Goal: Obtain resource: Download file/media

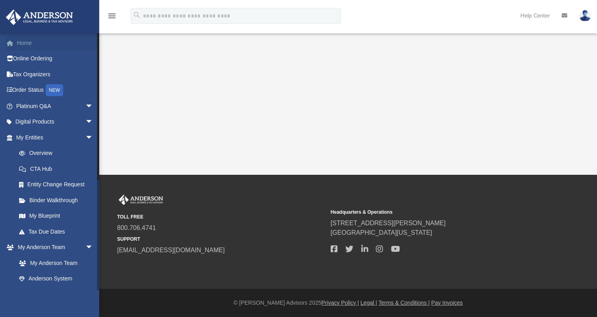
click at [23, 42] on link "Home" at bounding box center [56, 43] width 100 height 16
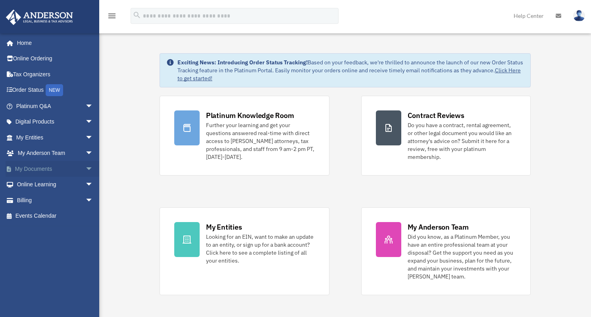
click at [41, 167] on link "My Documents arrow_drop_down" at bounding box center [56, 169] width 100 height 16
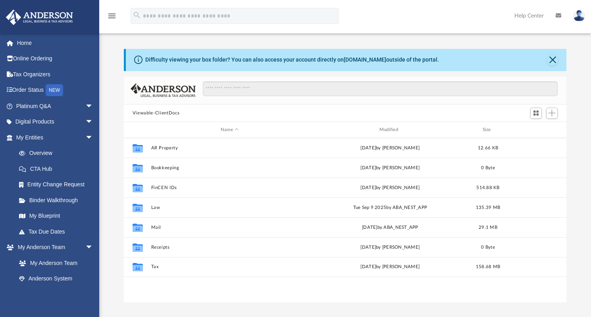
scroll to position [174, 436]
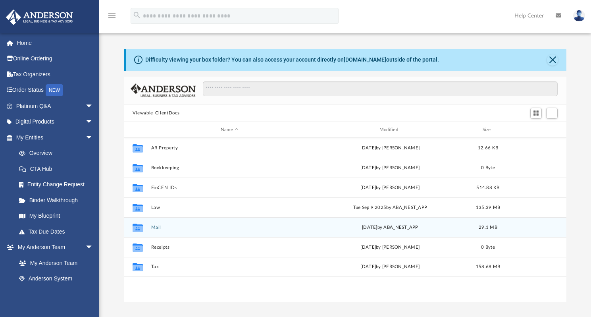
click at [153, 226] on button "Mail" at bounding box center [229, 227] width 157 height 5
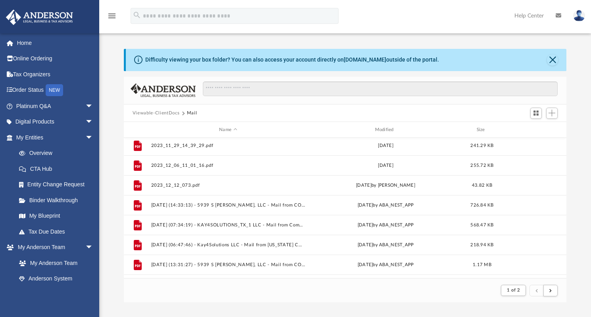
scroll to position [0, 0]
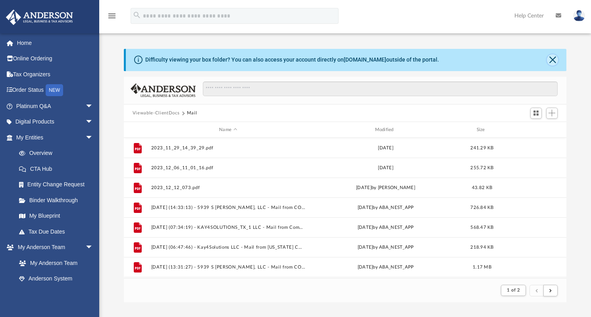
click at [551, 58] on button "Close" at bounding box center [552, 59] width 11 height 11
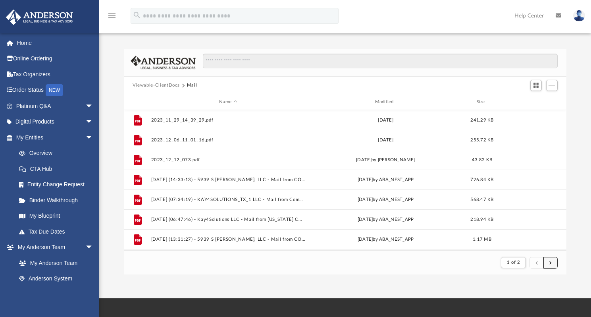
click at [549, 263] on button "submit" at bounding box center [550, 263] width 14 height 12
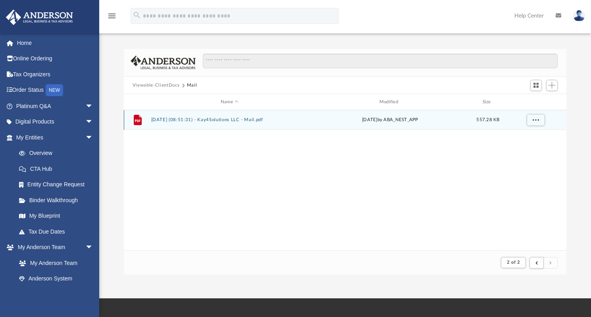
click at [226, 120] on button "2025.10.02 (08:51:31) - Kay4Solutions LLC - Mail.pdf" at bounding box center [229, 119] width 157 height 5
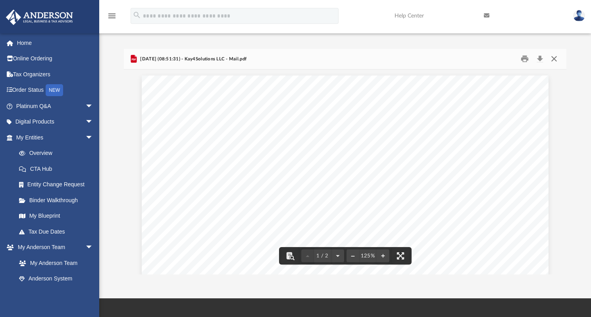
drag, startPoint x: 553, startPoint y: 61, endPoint x: 553, endPoint y: 67, distance: 6.3
click at [553, 61] on button "Close" at bounding box center [554, 59] width 14 height 12
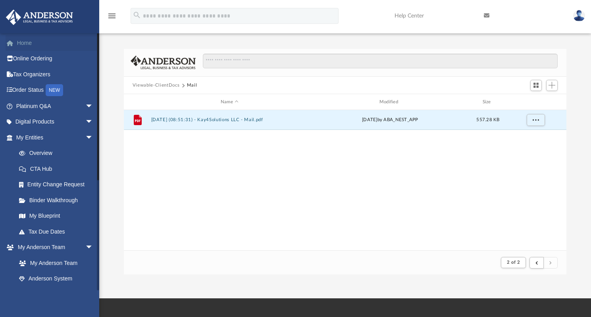
click at [27, 44] on link "Home" at bounding box center [56, 43] width 100 height 16
